Goal: Task Accomplishment & Management: Manage account settings

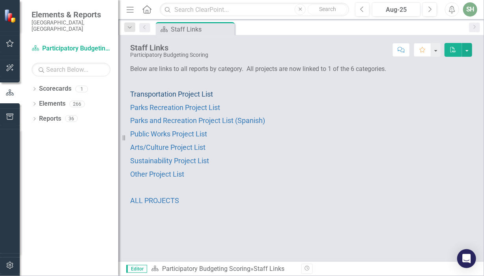
click at [172, 95] on span "Transportation Project List" at bounding box center [171, 94] width 83 height 8
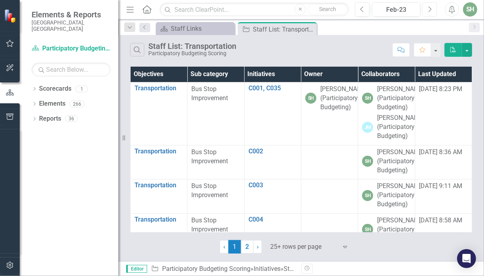
click at [432, 8] on icon "Next" at bounding box center [430, 9] width 4 height 7
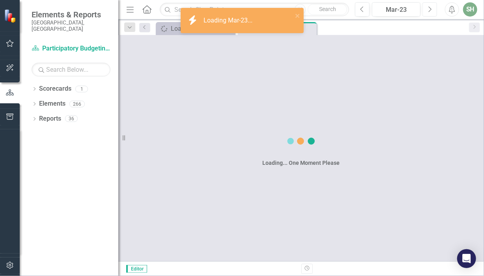
click at [432, 8] on icon "Next" at bounding box center [430, 9] width 4 height 7
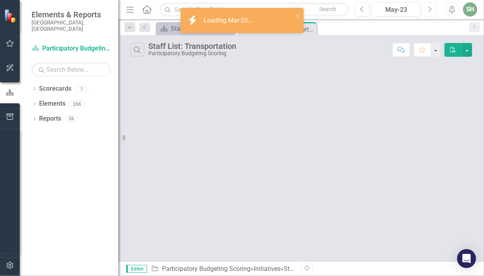
click at [432, 8] on icon "Next" at bounding box center [430, 9] width 4 height 7
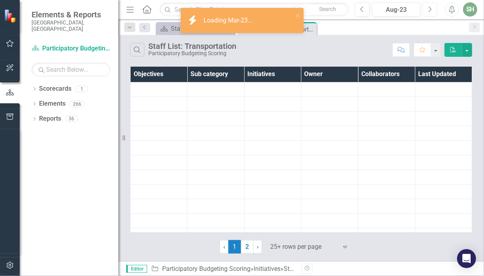
click at [432, 8] on icon "Next" at bounding box center [430, 9] width 4 height 7
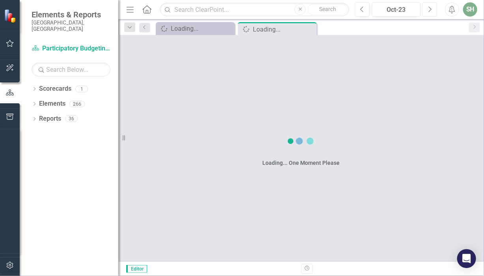
click at [432, 8] on icon "Next" at bounding box center [430, 9] width 4 height 7
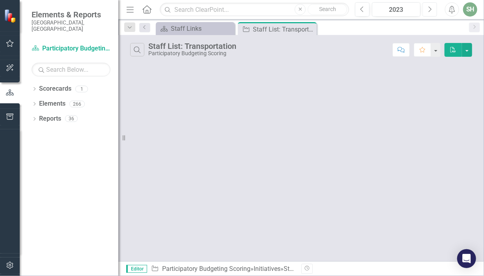
click at [432, 8] on icon "Next" at bounding box center [430, 9] width 4 height 7
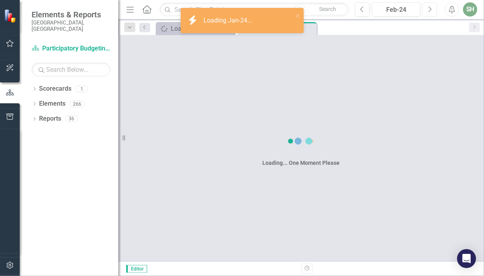
click at [432, 8] on icon "Next" at bounding box center [430, 9] width 4 height 7
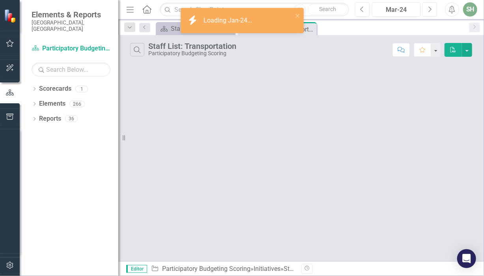
click at [432, 8] on icon "Next" at bounding box center [430, 9] width 4 height 7
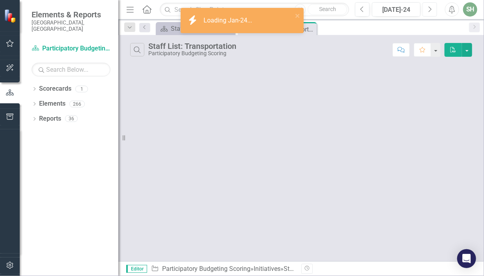
click at [432, 8] on icon "Next" at bounding box center [430, 9] width 4 height 7
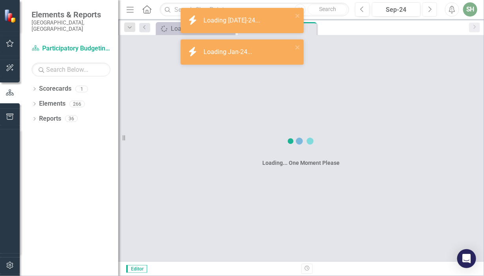
click at [432, 8] on icon "Next" at bounding box center [430, 9] width 4 height 7
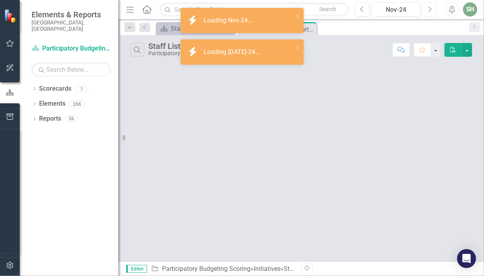
click at [432, 9] on icon "Next" at bounding box center [430, 9] width 4 height 7
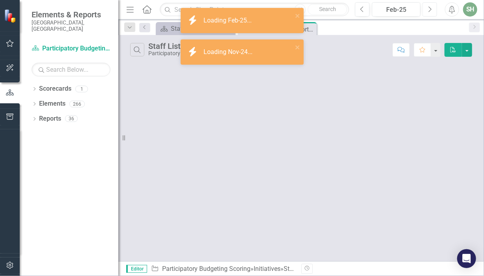
click at [432, 9] on icon "Next" at bounding box center [430, 9] width 4 height 7
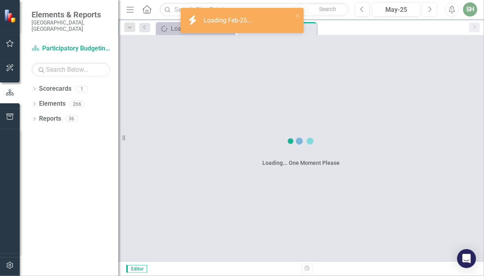
click at [432, 9] on icon "Next" at bounding box center [430, 9] width 4 height 7
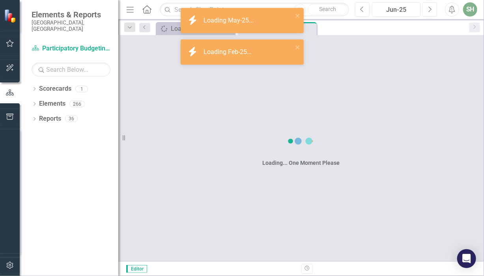
click at [432, 9] on icon "Next" at bounding box center [430, 9] width 4 height 7
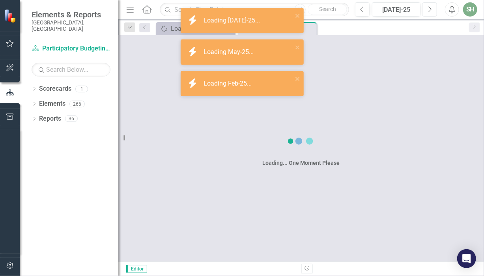
click at [432, 9] on icon "Next" at bounding box center [430, 9] width 4 height 7
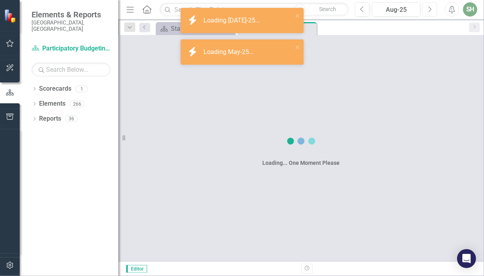
click at [432, 9] on icon "Next" at bounding box center [430, 9] width 4 height 7
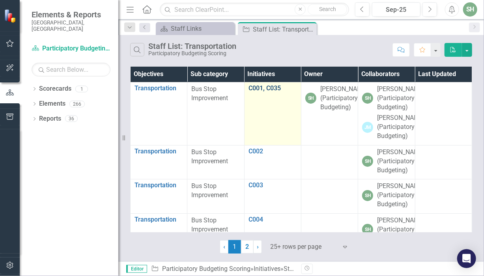
click at [255, 87] on link "C001, C035" at bounding box center [273, 88] width 49 height 7
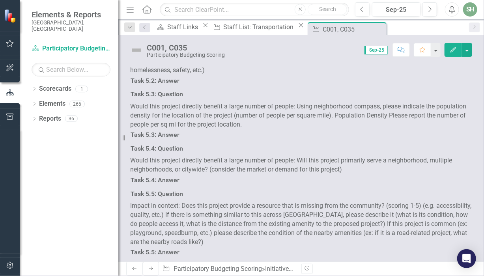
scroll to position [144, 0]
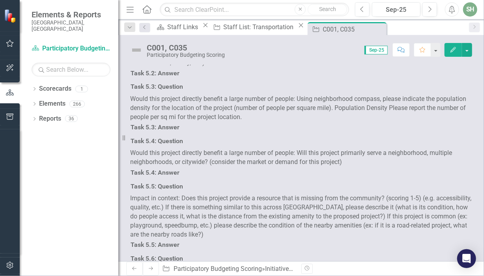
click at [172, 36] on div at bounding box center [301, 36] width 342 height 0
click at [454, 49] on icon "Edit" at bounding box center [453, 50] width 7 height 6
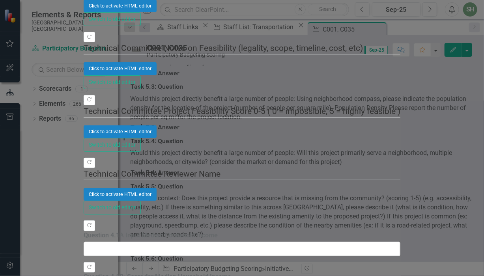
scroll to position [0, 0]
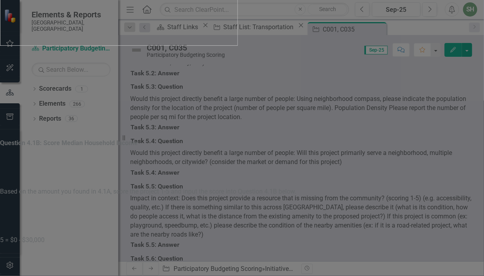
type input "https://"
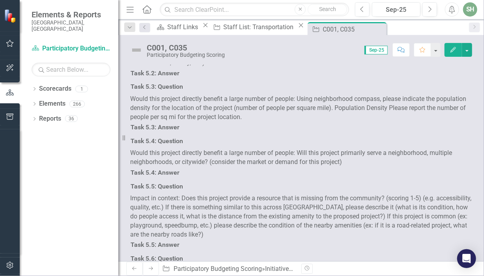
click at [453, 48] on icon "Edit" at bounding box center [453, 50] width 7 height 6
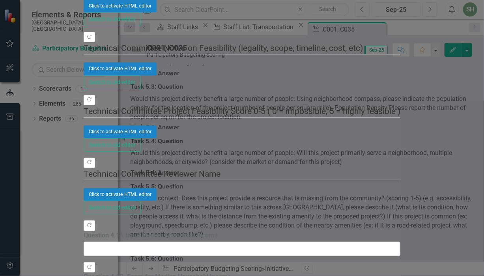
scroll to position [0, 0]
drag, startPoint x: 165, startPoint y: -737, endPoint x: 184, endPoint y: -736, distance: 18.6
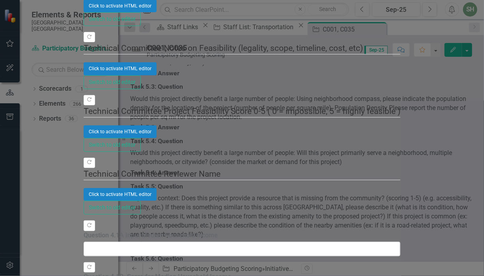
drag, startPoint x: 85, startPoint y: -736, endPoint x: 264, endPoint y: -617, distance: 215.2
drag, startPoint x: 119, startPoint y: -735, endPoint x: 129, endPoint y: -735, distance: 9.9
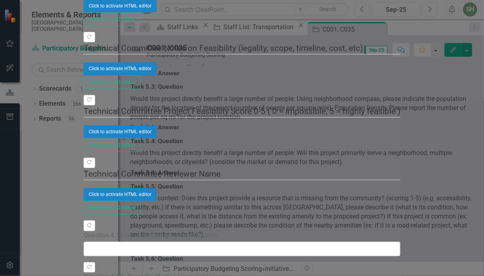
drag, startPoint x: 116, startPoint y: -727, endPoint x: 135, endPoint y: -726, distance: 19.0
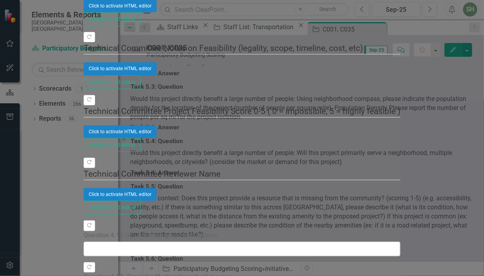
drag, startPoint x: 349, startPoint y: -737, endPoint x: 355, endPoint y: -737, distance: 5.5
drag, startPoint x: 360, startPoint y: -734, endPoint x: 568, endPoint y: -579, distance: 260.1
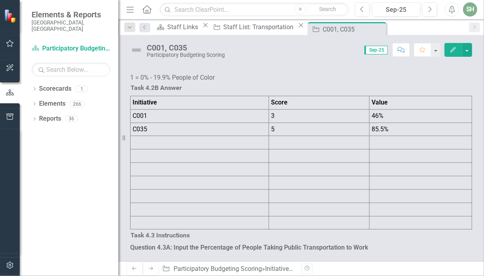
scroll to position [1795, 0]
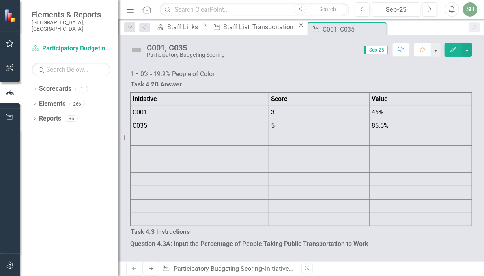
click at [373, 49] on span "Sep-25" at bounding box center [376, 50] width 23 height 9
click at [362, 10] on icon "Previous" at bounding box center [362, 9] width 4 height 7
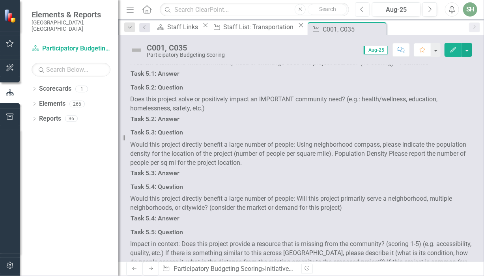
scroll to position [122, 0]
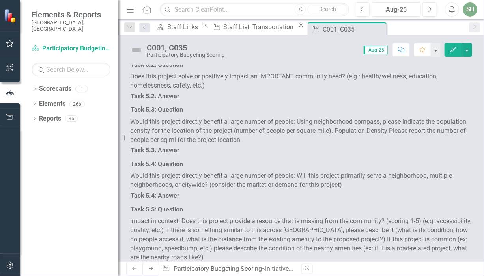
click at [456, 51] on icon "Edit" at bounding box center [453, 50] width 7 height 6
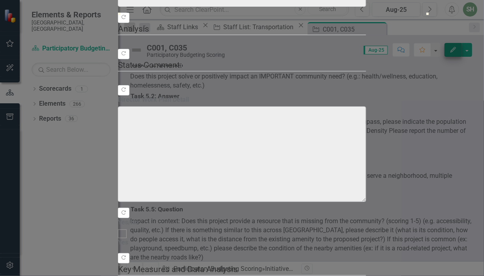
type input "0"
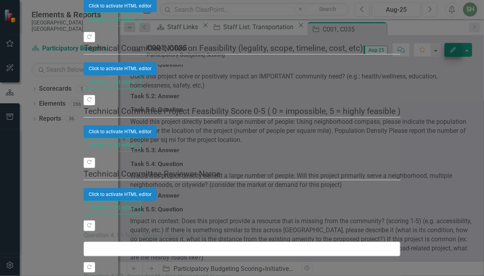
scroll to position [0, 0]
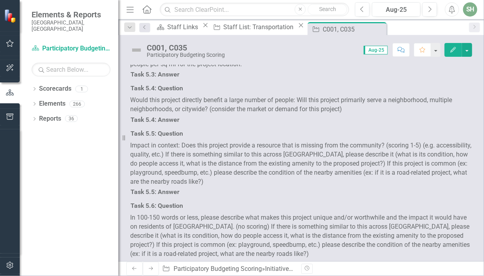
scroll to position [220, 0]
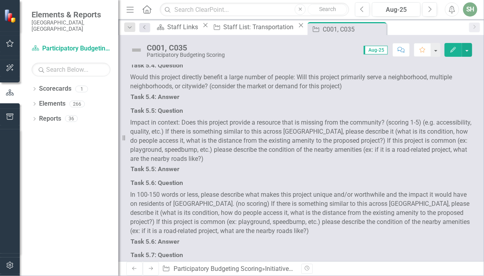
click at [54, 99] on link "Elements" at bounding box center [52, 103] width 26 height 9
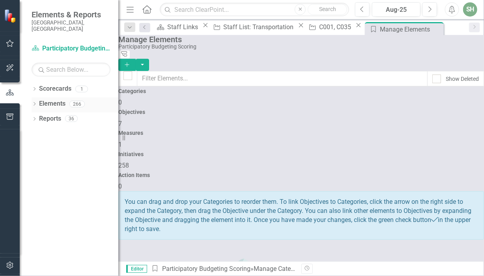
click at [58, 99] on link "Elements" at bounding box center [52, 103] width 26 height 9
click at [54, 84] on link "Scorecards" at bounding box center [55, 88] width 32 height 9
click at [319, 29] on div "C001, C035" at bounding box center [336, 27] width 34 height 10
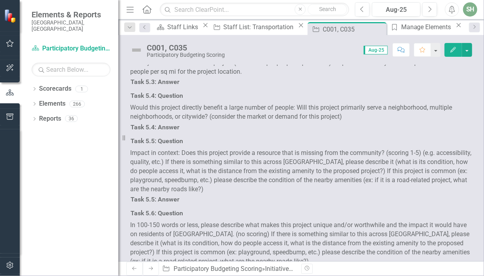
scroll to position [197, 0]
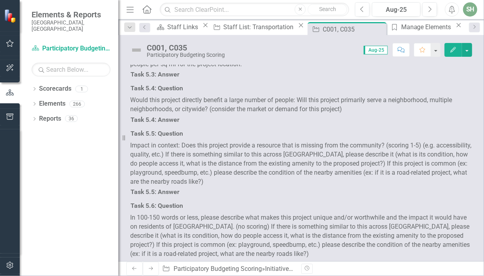
click at [300, 69] on div "Task 5.3: Question Would this project directly benefit a large number of people…" at bounding box center [301, 48] width 354 height 41
click at [365, 8] on icon "Previous" at bounding box center [362, 9] width 4 height 7
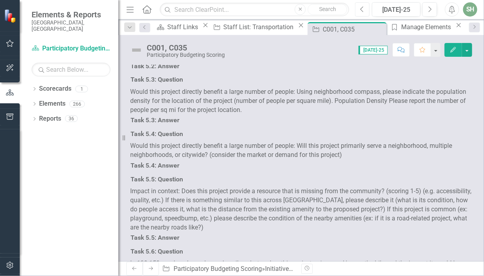
scroll to position [152, 0]
click at [364, 9] on icon "Previous" at bounding box center [362, 9] width 4 height 7
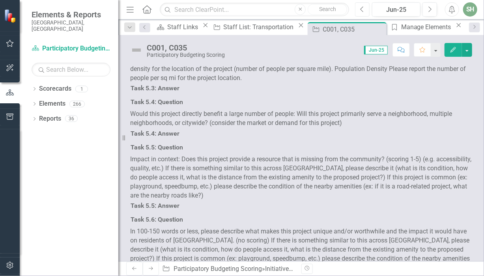
scroll to position [190, 0]
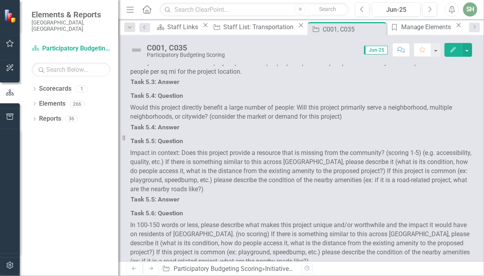
click at [457, 51] on icon "Edit" at bounding box center [453, 50] width 7 height 6
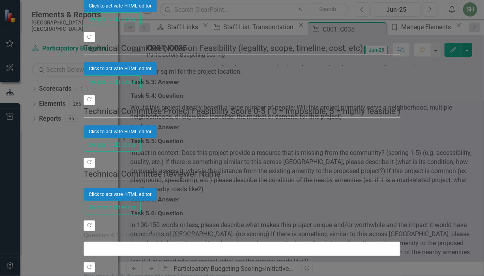
scroll to position [0, 0]
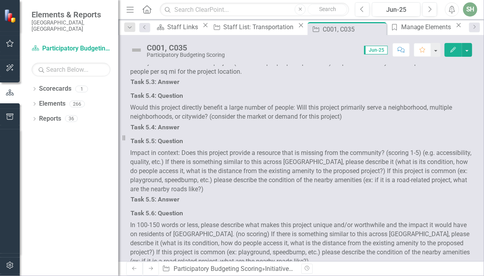
click at [386, 51] on span "Jun-25" at bounding box center [376, 50] width 24 height 9
click at [401, 27] on div "Manage Elements" at bounding box center [427, 27] width 53 height 10
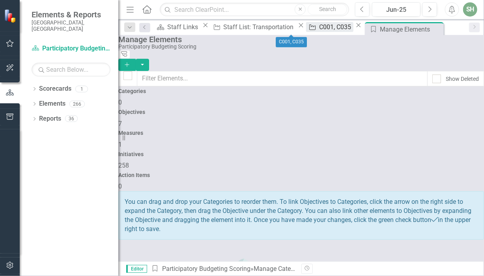
click at [319, 30] on div "C001, C035" at bounding box center [336, 27] width 34 height 10
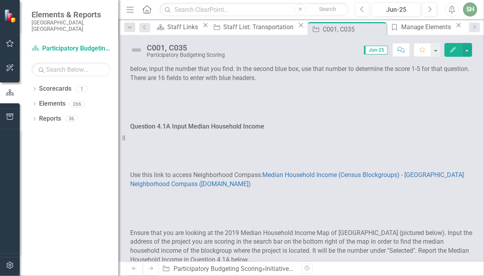
scroll to position [487, 0]
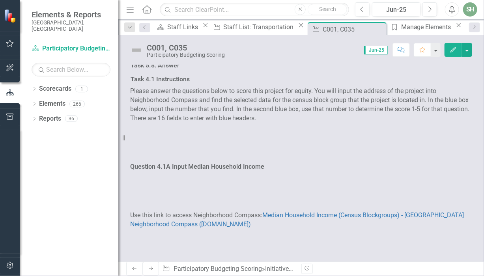
click at [401, 50] on icon "Comment" at bounding box center [401, 50] width 7 height 6
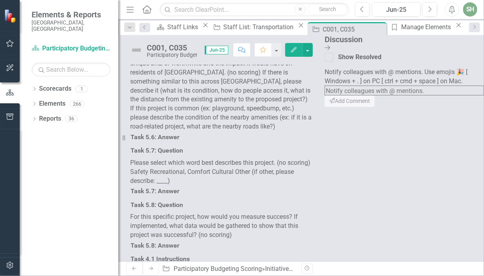
scroll to position [532, 0]
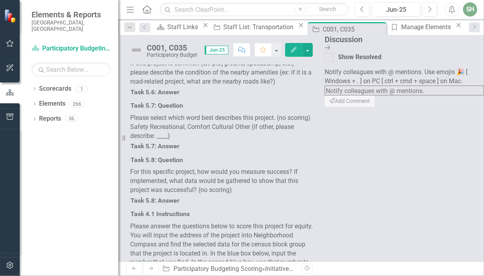
click at [325, 53] on div "C001, C035 Participatory Budgeting Scoring Score: 0.00 Jun-25 Completed Comment…" at bounding box center [221, 47] width 206 height 24
click at [430, 9] on icon "Next" at bounding box center [430, 9] width 4 height 7
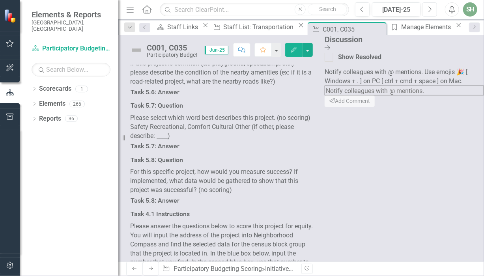
click at [430, 9] on icon "Next" at bounding box center [430, 9] width 4 height 7
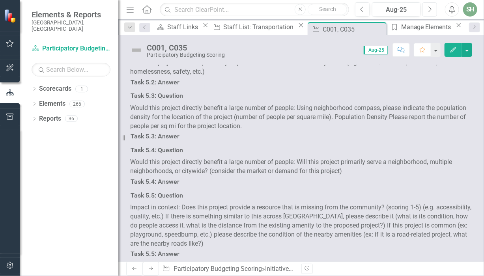
scroll to position [152, 0]
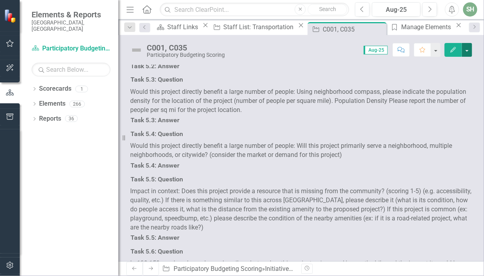
click at [468, 51] on button "button" at bounding box center [467, 50] width 10 height 14
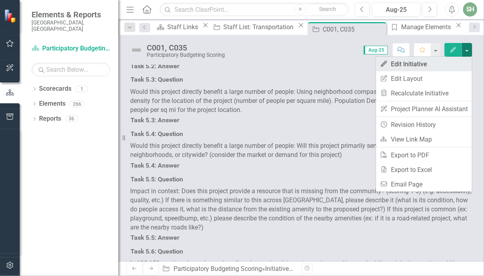
click at [399, 64] on link "Edit Edit Initiative" at bounding box center [425, 64] width 96 height 15
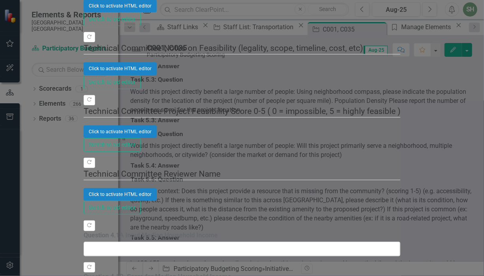
scroll to position [0, 0]
drag, startPoint x: 124, startPoint y: -726, endPoint x: 137, endPoint y: -724, distance: 13.2
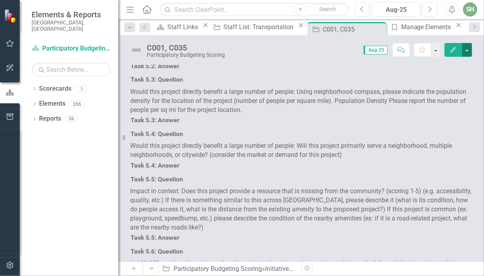
click at [468, 52] on button "button" at bounding box center [467, 50] width 10 height 14
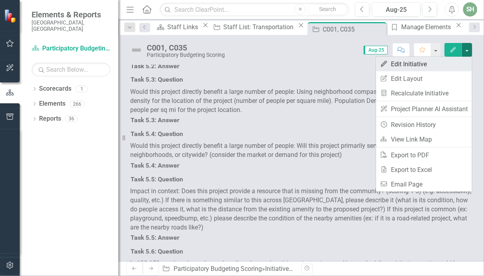
click at [433, 64] on link "Edit Edit Initiative" at bounding box center [425, 64] width 96 height 15
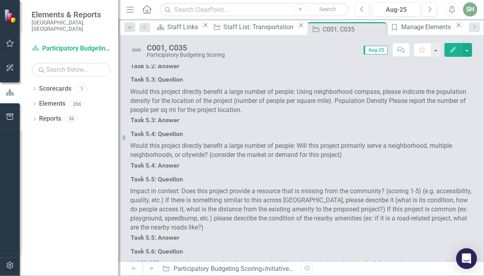
click at [465, 259] on icon "Open Intercom Messenger" at bounding box center [466, 259] width 9 height 10
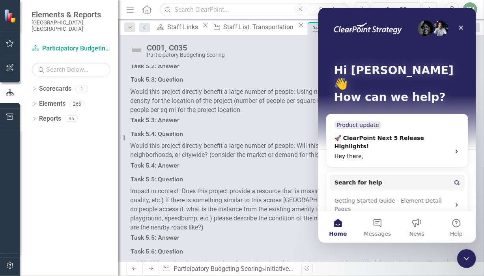
click at [368, 74] on div "Task 5.2: Answer" at bounding box center [301, 67] width 354 height 14
click at [248, 43] on div "Task 5.2: Question" at bounding box center [301, 36] width 342 height 14
click at [463, 28] on icon "Close" at bounding box center [461, 27] width 6 height 6
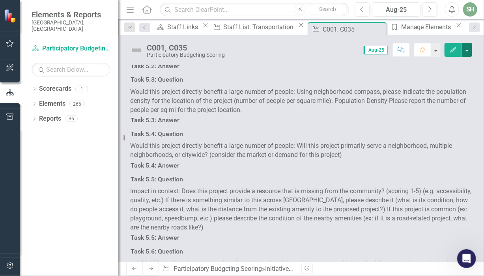
click at [469, 51] on button "button" at bounding box center [467, 50] width 10 height 14
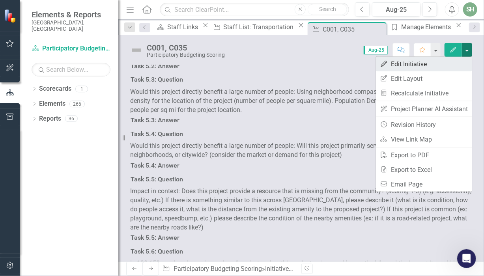
click at [439, 61] on link "Edit Edit Initiative" at bounding box center [425, 64] width 96 height 15
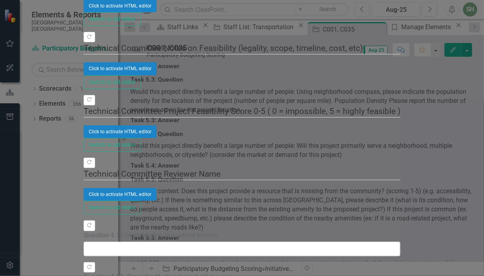
click at [84, 172] on div "Initiative Initiative C001, C035 Help Maximize Close Update Fields Edit Fields …" at bounding box center [242, 138] width 317 height 2141
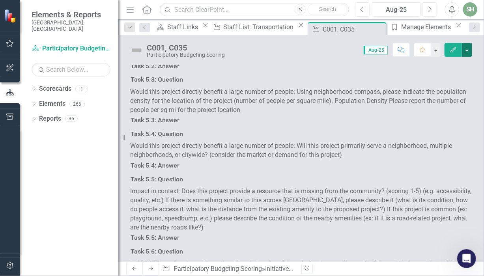
click at [470, 51] on button "button" at bounding box center [467, 50] width 10 height 14
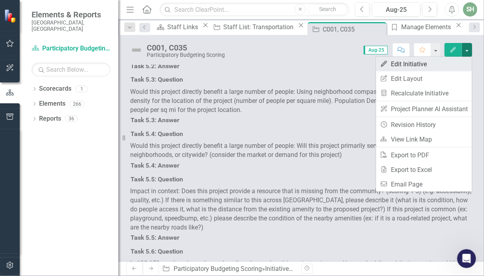
click at [426, 64] on link "Edit Edit Initiative" at bounding box center [425, 64] width 96 height 15
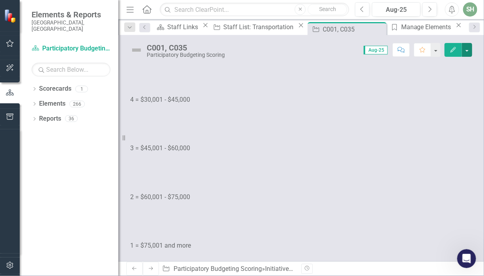
scroll to position [1159, 0]
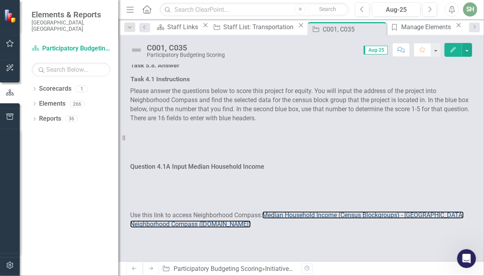
scroll to position [479, 0]
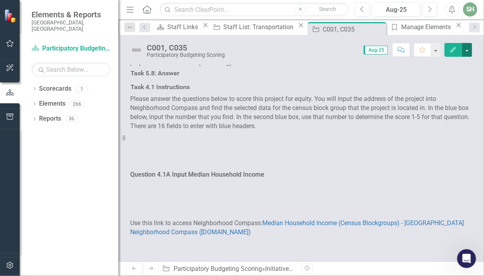
click at [469, 51] on button "button" at bounding box center [467, 50] width 10 height 14
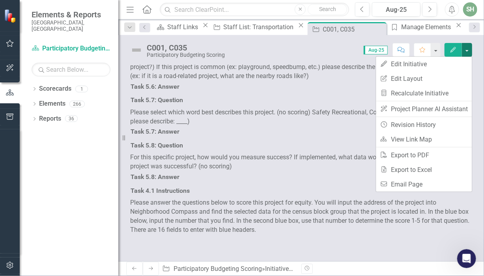
scroll to position [360, 0]
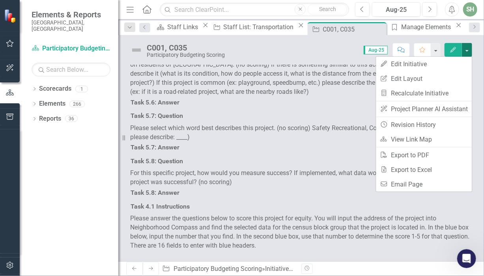
click at [469, 51] on button "button" at bounding box center [467, 50] width 10 height 14
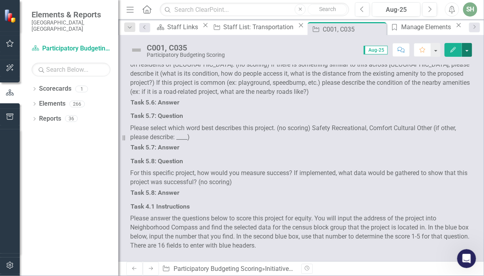
click at [467, 51] on button "button" at bounding box center [467, 50] width 10 height 14
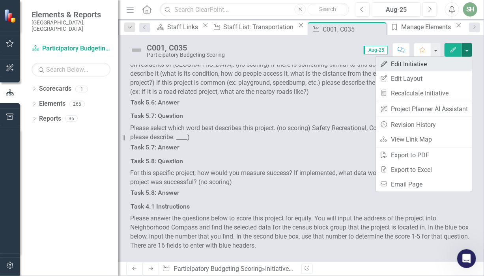
click at [428, 63] on link "Edit Edit Initiative" at bounding box center [425, 64] width 96 height 15
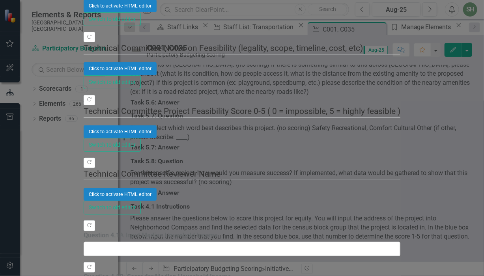
scroll to position [0, 0]
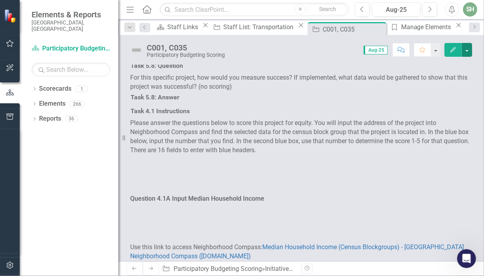
scroll to position [463, 0]
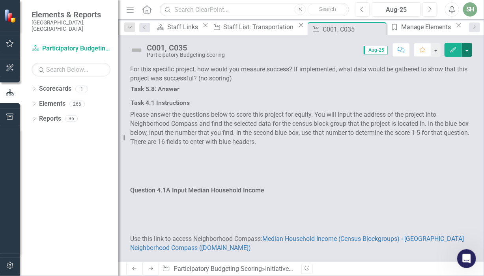
click at [469, 52] on button "button" at bounding box center [467, 50] width 10 height 14
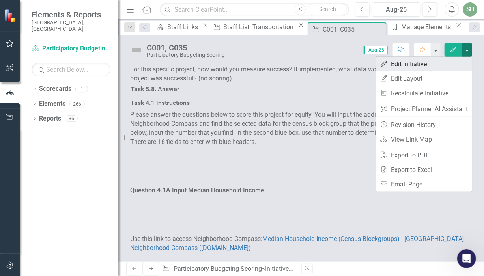
click at [431, 64] on link "Edit Edit Initiative" at bounding box center [425, 64] width 96 height 15
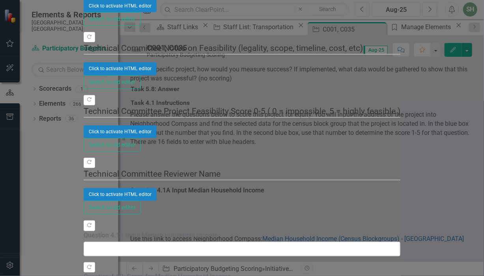
scroll to position [0, 0]
drag, startPoint x: 199, startPoint y: -651, endPoint x: 217, endPoint y: -651, distance: 18.2
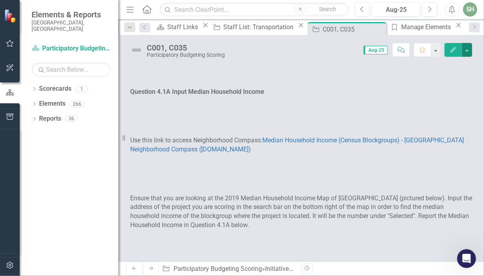
scroll to position [585, 0]
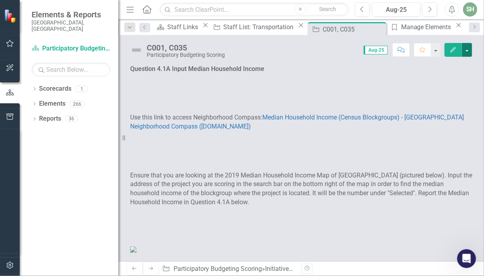
click at [469, 50] on button "button" at bounding box center [467, 50] width 10 height 14
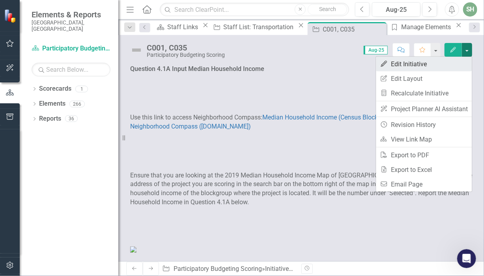
click at [440, 63] on link "Edit Edit Initiative" at bounding box center [425, 64] width 96 height 15
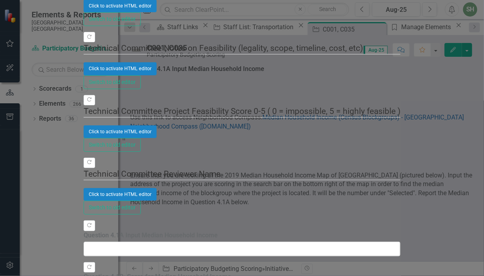
scroll to position [118, 0]
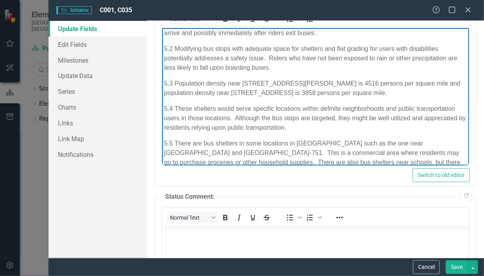
scroll to position [21, 0]
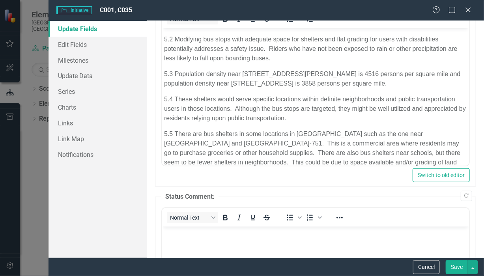
click at [456, 269] on button "Save" at bounding box center [457, 268] width 22 height 14
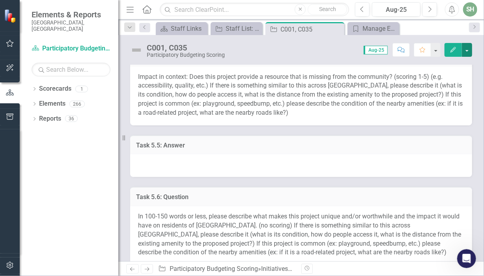
scroll to position [623, 0]
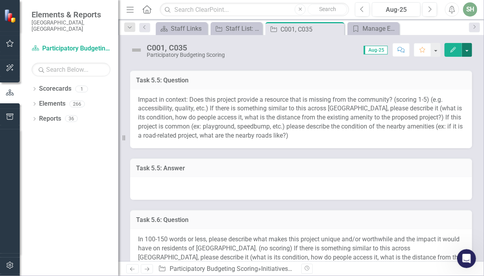
click at [468, 52] on button "button" at bounding box center [467, 50] width 10 height 14
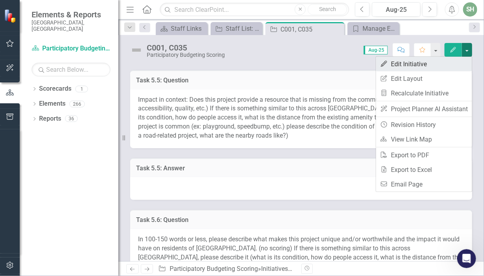
click at [426, 66] on link "Edit Edit Initiative" at bounding box center [425, 64] width 96 height 15
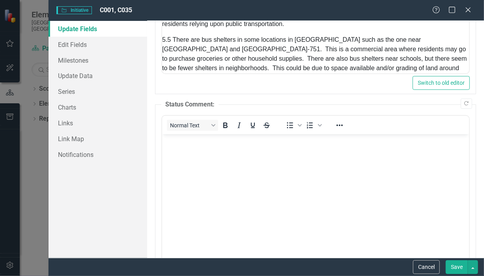
scroll to position [30, 0]
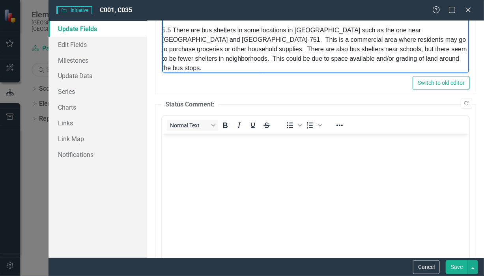
click at [443, 64] on p "5.5 There are bus shelters in some locations in [GEOGRAPHIC_DATA] such as the o…" at bounding box center [315, 49] width 307 height 47
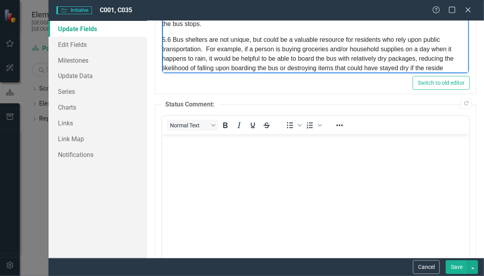
scroll to position [74, 0]
click at [457, 268] on button "Save" at bounding box center [457, 268] width 22 height 14
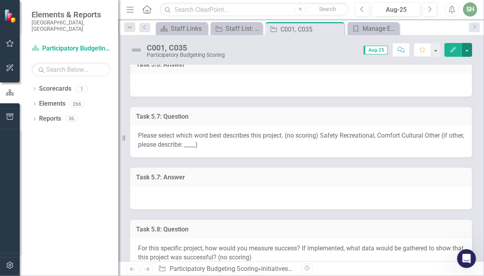
scroll to position [882, 0]
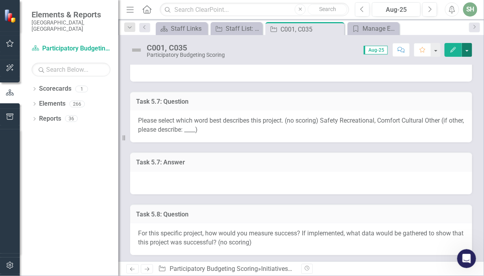
click at [469, 51] on button "button" at bounding box center [467, 50] width 10 height 14
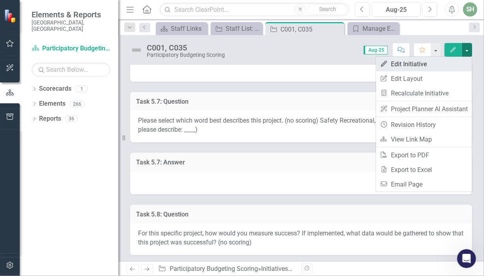
click at [434, 62] on link "Edit Edit Initiative" at bounding box center [425, 64] width 96 height 15
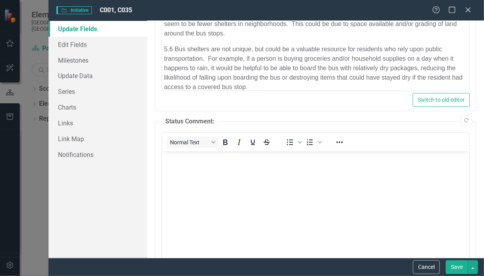
scroll to position [176, 0]
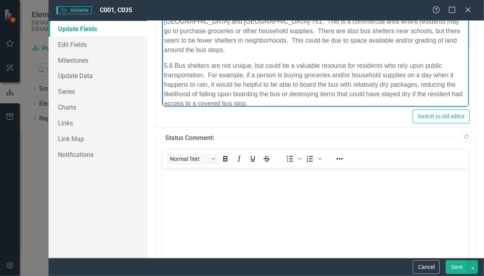
click at [315, 95] on p "5.6 Bus shelters are not unique, but could be a valuable resource for residents…" at bounding box center [315, 85] width 303 height 47
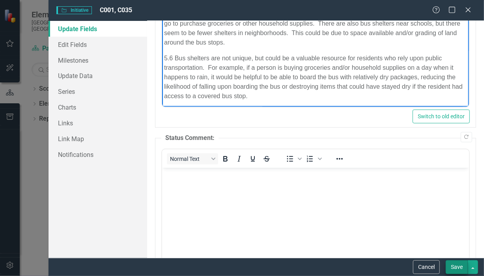
click at [457, 266] on button "Save" at bounding box center [457, 268] width 22 height 14
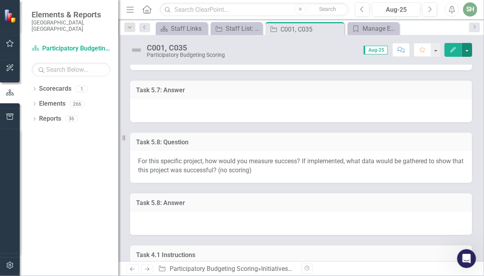
scroll to position [958, 0]
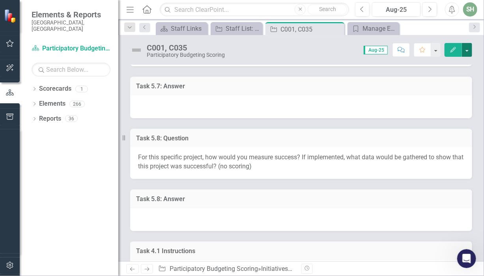
click at [467, 52] on button "button" at bounding box center [467, 50] width 10 height 14
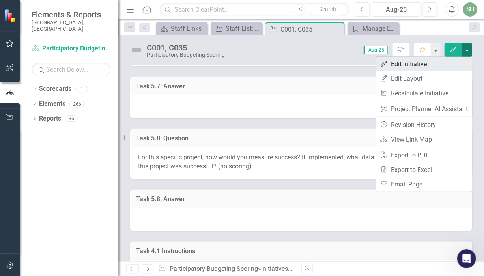
click at [437, 61] on link "Edit Edit Initiative" at bounding box center [425, 64] width 96 height 15
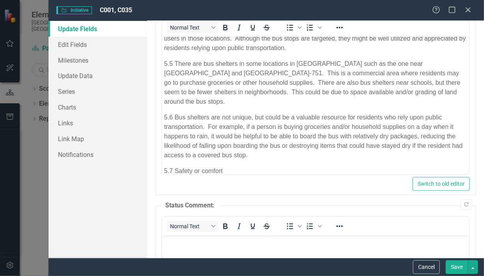
scroll to position [129, 0]
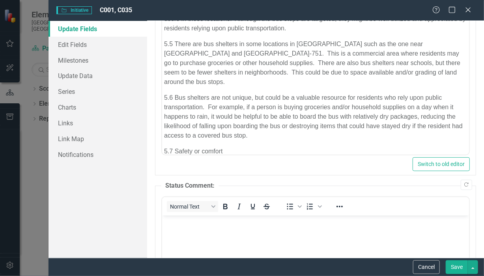
click at [238, 147] on p "5.7 Safety or comfort" at bounding box center [315, 151] width 303 height 9
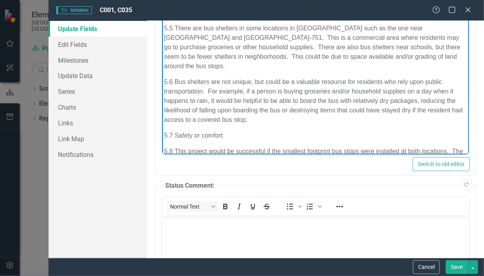
scroll to position [125, 0]
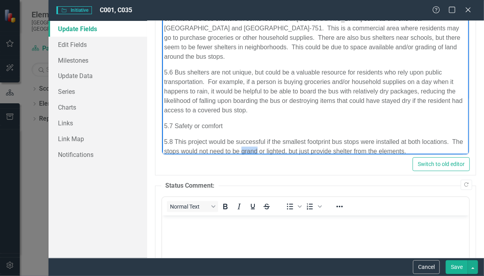
drag, startPoint x: 254, startPoint y: 143, endPoint x: 269, endPoint y: 143, distance: 14.6
click at [269, 143] on p "5.8 This project would be successful if the smallest footprint bus stops were i…" at bounding box center [315, 146] width 303 height 19
click at [441, 142] on p "5.8 This project would be successful if the smallest footprint bus stops were i…" at bounding box center [315, 146] width 303 height 19
click at [324, 151] on p "5.8 This project would be successful if the smallest footprint bus stops were i…" at bounding box center [315, 151] width 303 height 28
drag, startPoint x: 380, startPoint y: 152, endPoint x: 636, endPoint y: 139, distance: 256.2
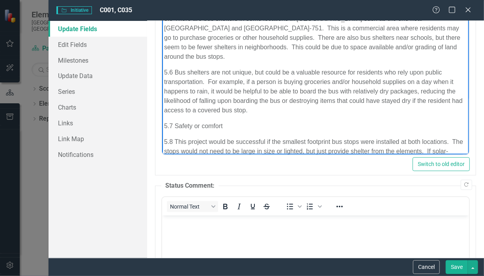
click at [380, 152] on p "5.8 This project would be successful if the smallest footprint bus stops were i…" at bounding box center [315, 151] width 303 height 28
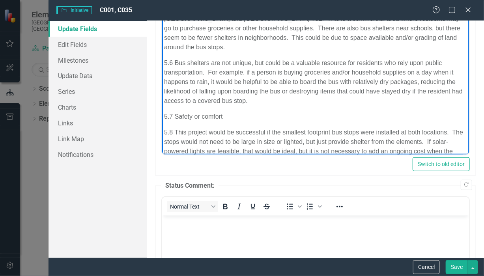
click at [356, 128] on p "5.8 This project would be successful if the smallest footprint bus stops were i…" at bounding box center [315, 147] width 303 height 38
click at [312, 153] on p "5.8 This project would be successful if the smallest footprint bus stop covers …" at bounding box center [315, 147] width 303 height 38
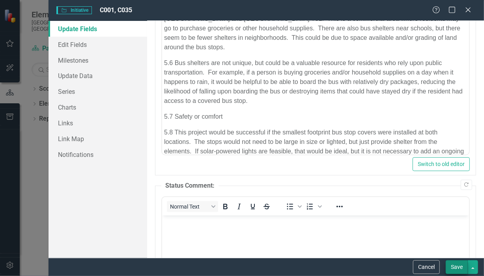
click at [452, 268] on button "Save" at bounding box center [457, 268] width 22 height 14
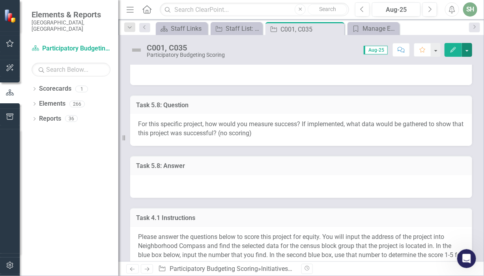
scroll to position [975, 0]
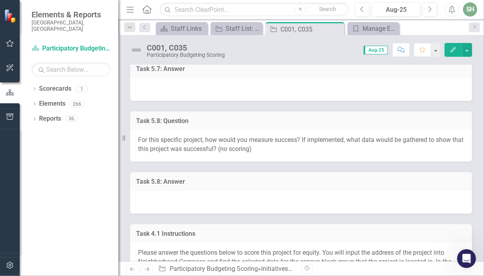
click at [460, 49] on button "Edit" at bounding box center [453, 50] width 17 height 14
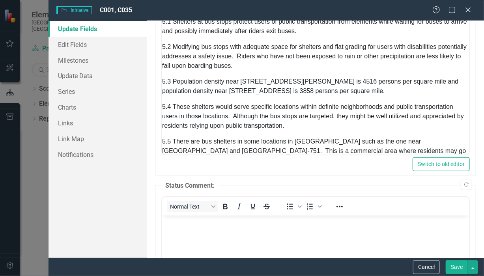
scroll to position [0, 0]
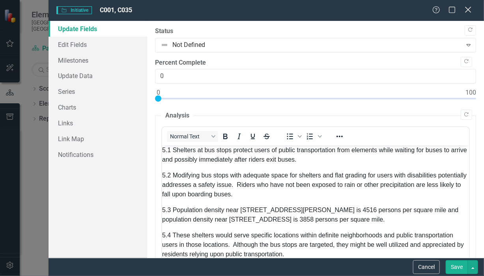
click at [469, 10] on icon "Close" at bounding box center [468, 10] width 10 height 8
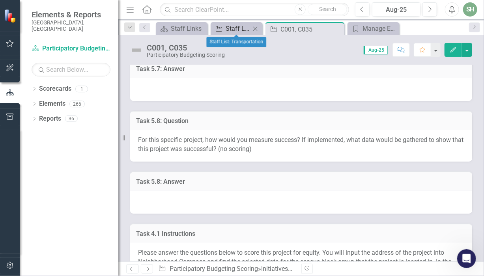
click at [241, 29] on div "Staff List: Transportation" at bounding box center [238, 29] width 25 height 10
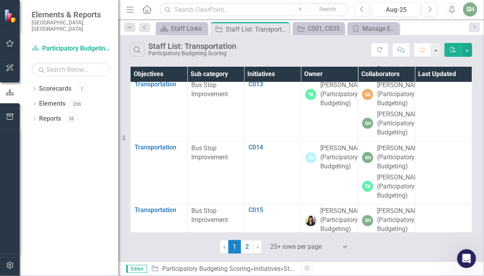
scroll to position [480, 0]
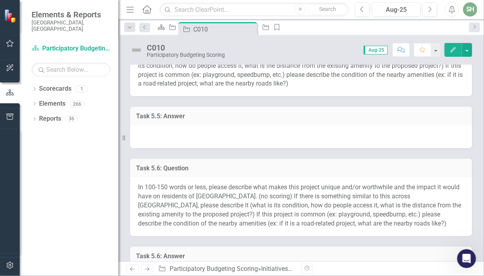
scroll to position [662, 0]
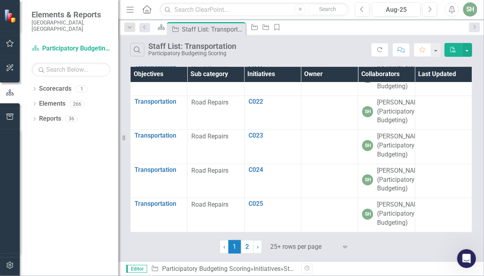
scroll to position [1352, 0]
click at [247, 248] on link "2" at bounding box center [247, 246] width 13 height 13
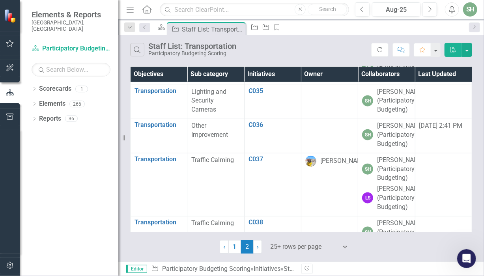
scroll to position [336, 0]
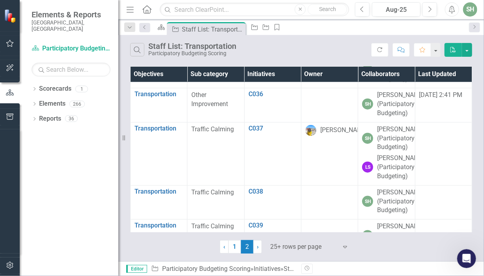
click at [252, 30] on link "C034" at bounding box center [273, 26] width 49 height 7
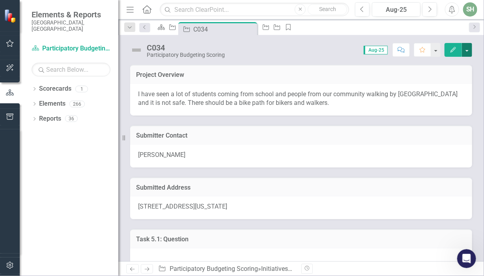
click at [469, 52] on button "button" at bounding box center [467, 50] width 10 height 14
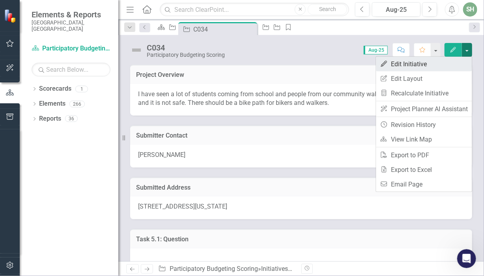
click at [424, 63] on link "Edit Edit Initiative" at bounding box center [425, 64] width 96 height 15
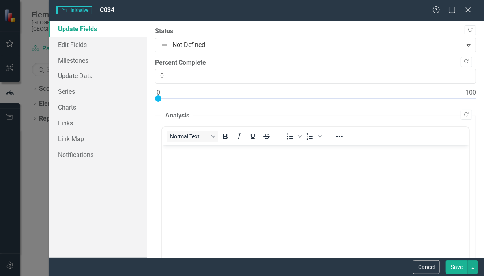
click at [292, 155] on body "Rich Text Area. Press ALT-0 for help." at bounding box center [315, 149] width 307 height 9
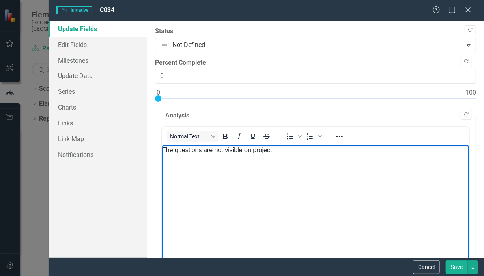
click at [177, 153] on p "The questions are not visible on project" at bounding box center [315, 149] width 307 height 9
click at [220, 154] on p "The eight questions are not visible on project" at bounding box center [315, 149] width 307 height 9
click at [334, 153] on p "The eight questions for task 5 are not visible on project" at bounding box center [315, 149] width 307 height 9
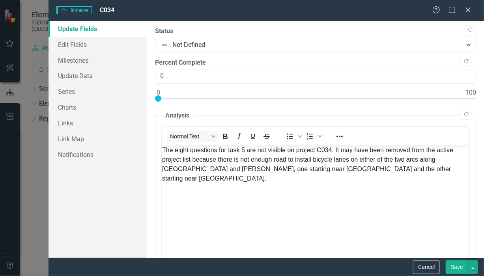
click at [453, 268] on button "Save" at bounding box center [457, 268] width 22 height 14
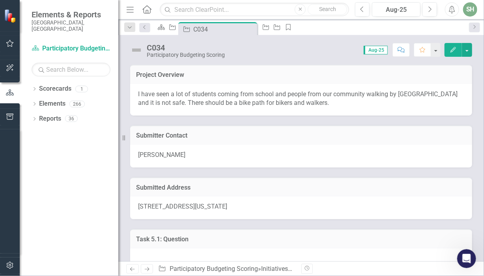
click at [470, 10] on div "SH" at bounding box center [470, 9] width 14 height 14
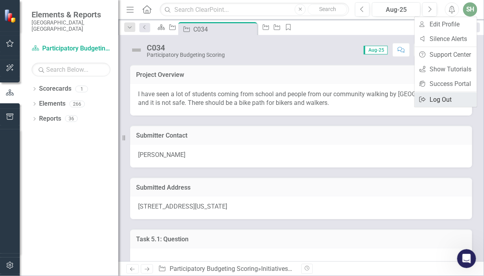
click at [446, 99] on link "Logout Log Out" at bounding box center [446, 99] width 62 height 15
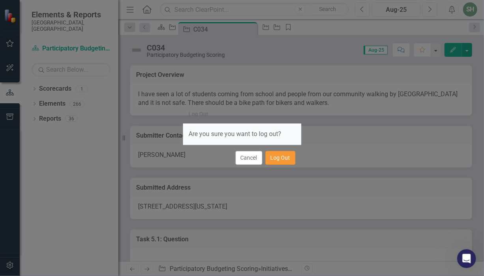
click at [284, 160] on button "Log Out" at bounding box center [281, 158] width 30 height 14
